Goal: Information Seeking & Learning: Learn about a topic

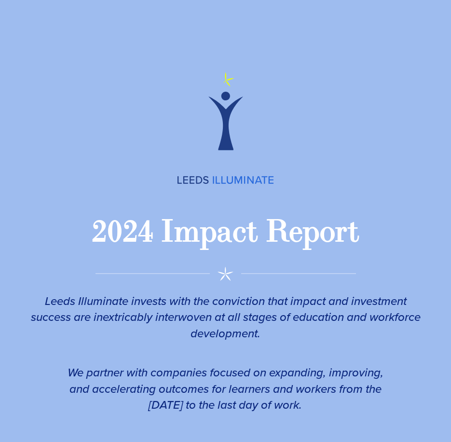
scroll to position [1830, 0]
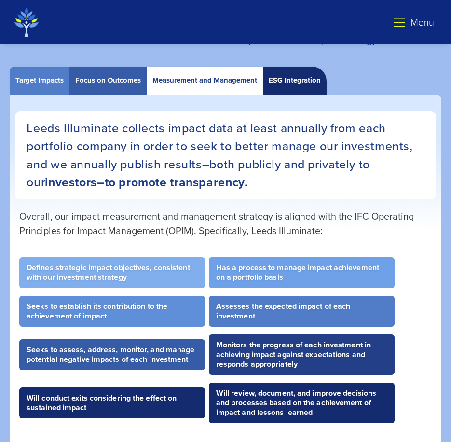
click at [279, 79] on div "ESG Integration" at bounding box center [295, 80] width 52 height 8
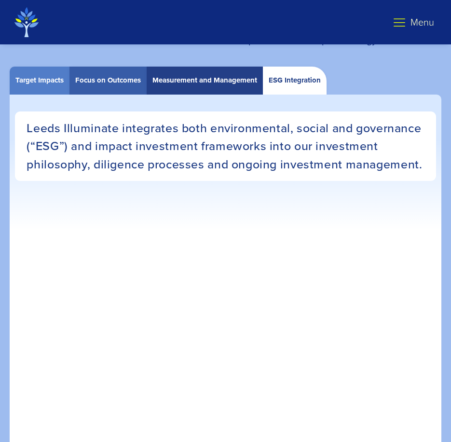
click at [165, 84] on div "Measurement and Management" at bounding box center [205, 80] width 105 height 8
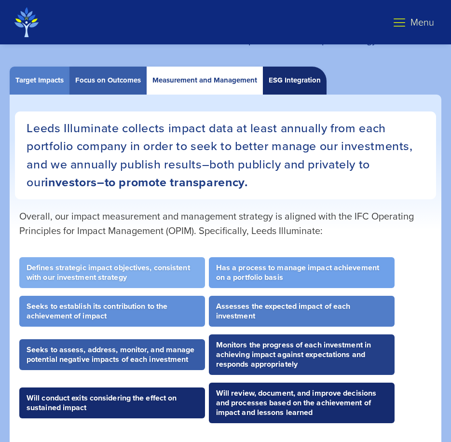
click at [110, 84] on div "Focus on Outcomes" at bounding box center [108, 80] width 66 height 8
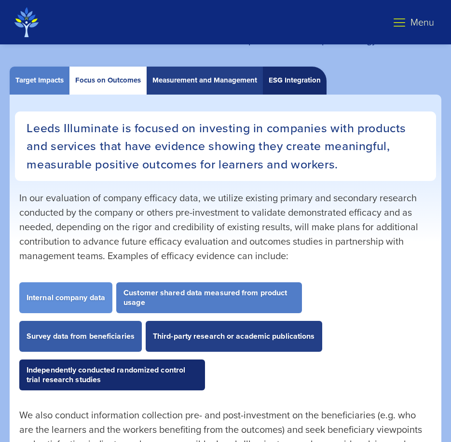
click at [17, 84] on div "Target Impacts" at bounding box center [39, 80] width 48 height 8
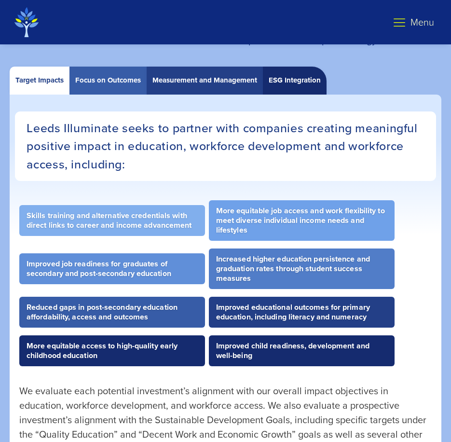
click at [104, 72] on div "Focus on Outcomes" at bounding box center [108, 81] width 77 height 28
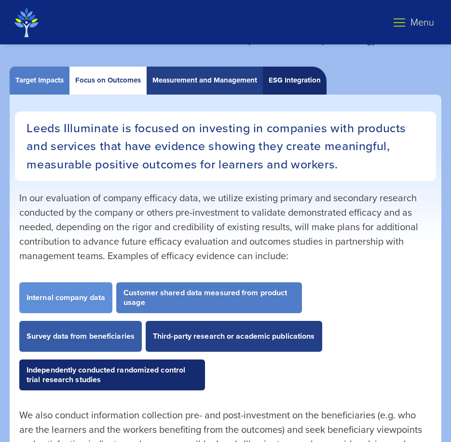
click at [173, 76] on div "Measurement and Management" at bounding box center [205, 80] width 105 height 8
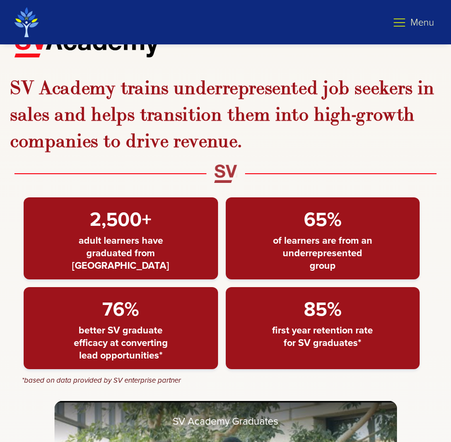
scroll to position [6463, 0]
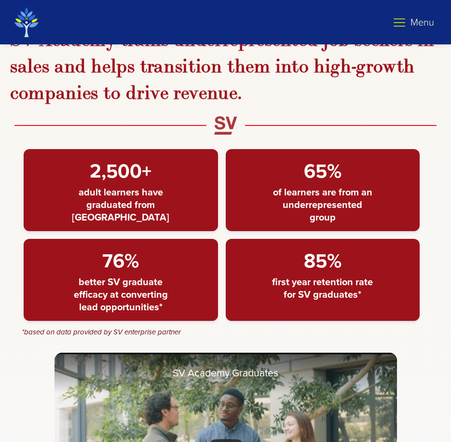
click at [280, 281] on span "first year retention rate for SV graduates*" at bounding box center [323, 288] width 106 height 25
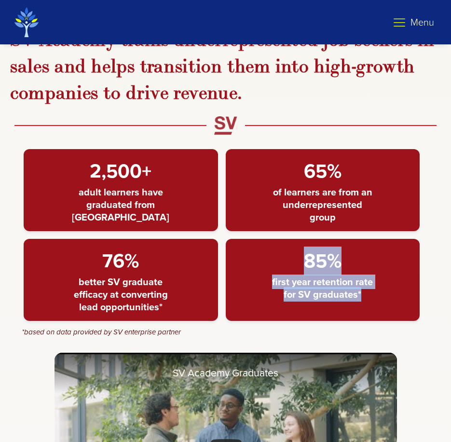
drag, startPoint x: 308, startPoint y: 266, endPoint x: 368, endPoint y: 294, distance: 65.6
click at [368, 294] on div "85% first year retention rate for SV graduates*" at bounding box center [323, 280] width 195 height 82
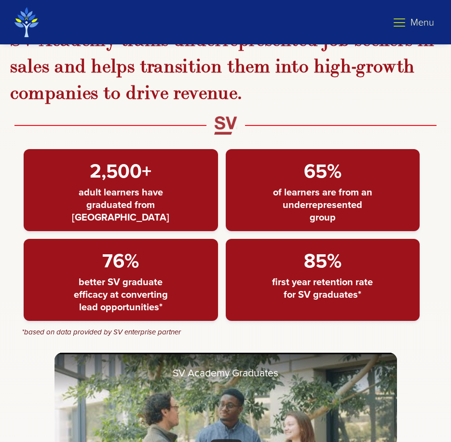
drag, startPoint x: 368, startPoint y: 294, endPoint x: 222, endPoint y: 301, distance: 145.9
click at [222, 301] on div "2,500+ adult learners have graduated from SV Academy 65% of learners are from a…" at bounding box center [225, 239] width 422 height 180
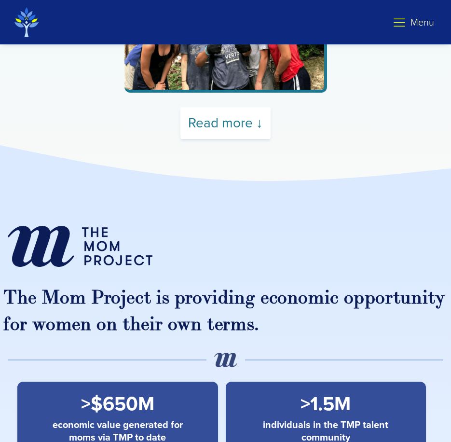
scroll to position [8153, 0]
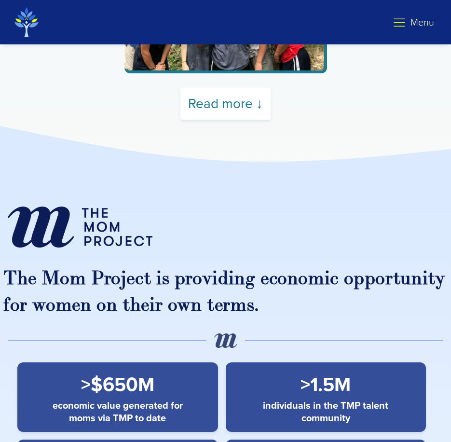
click at [351, 193] on div at bounding box center [226, 227] width 436 height 70
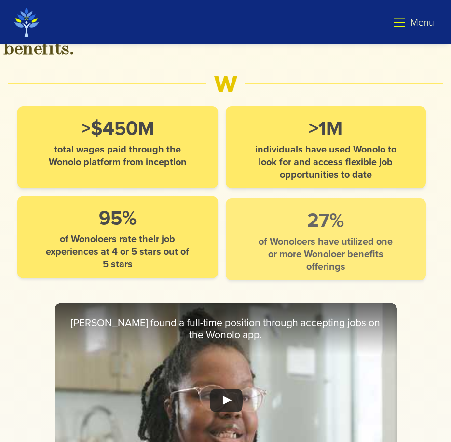
scroll to position [10421, 0]
